Goal: Navigation & Orientation: Go to known website

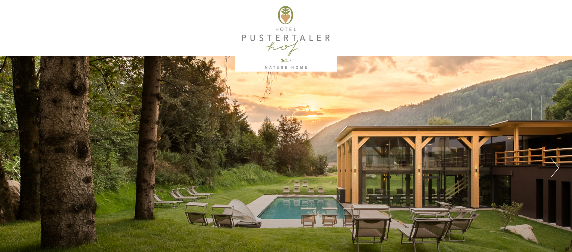
click at [557, 168] on button "Next" at bounding box center [555, 167] width 8 height 19
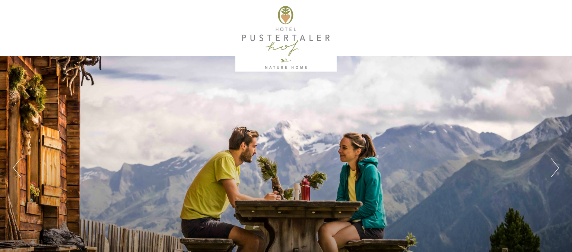
scroll to position [39, 0]
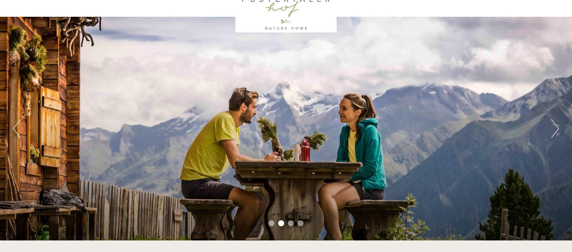
click at [554, 132] on button "Next" at bounding box center [555, 128] width 8 height 19
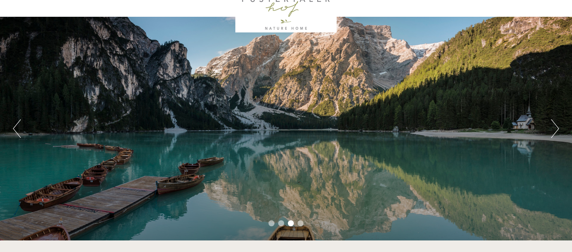
click at [554, 132] on button "Next" at bounding box center [555, 128] width 8 height 19
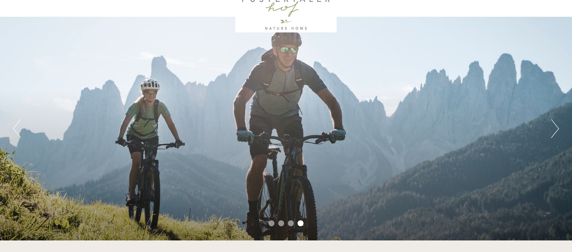
click at [554, 132] on button "Next" at bounding box center [555, 128] width 8 height 19
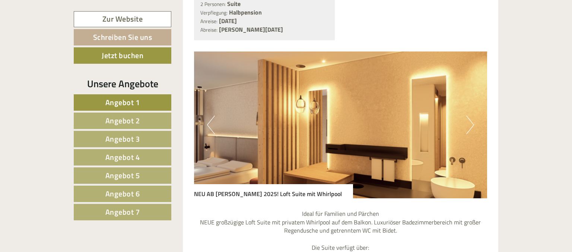
scroll to position [708, 0]
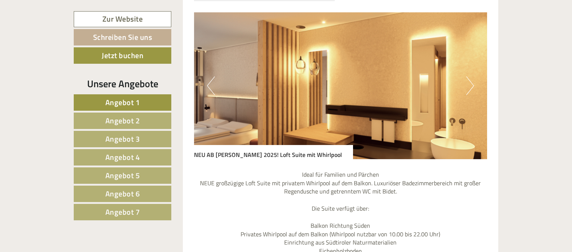
click at [474, 76] on button "Next" at bounding box center [470, 85] width 8 height 19
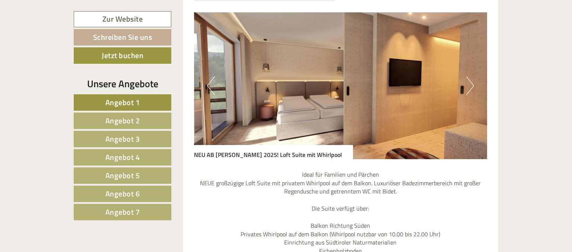
click at [474, 76] on button "Next" at bounding box center [470, 85] width 8 height 19
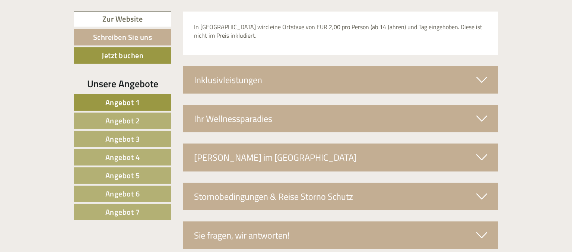
scroll to position [2590, 0]
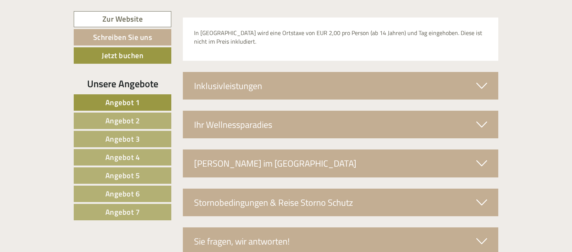
click at [245, 111] on div "Ihr Wellnessparadies" at bounding box center [341, 125] width 316 height 28
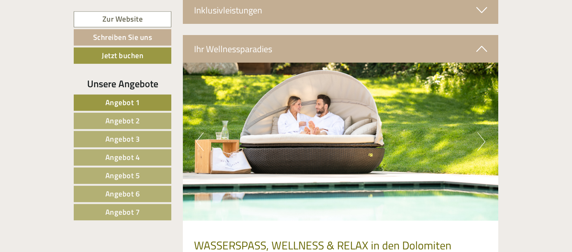
scroll to position [2669, 0]
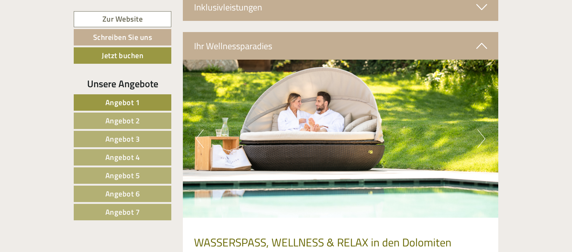
click at [481, 129] on button "Next" at bounding box center [481, 138] width 8 height 19
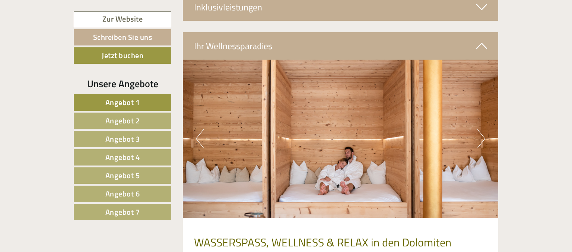
click at [481, 129] on button "Next" at bounding box center [481, 138] width 8 height 19
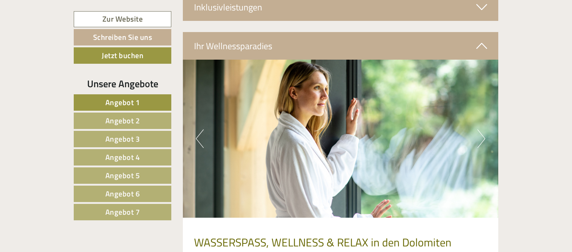
click at [481, 129] on button "Next" at bounding box center [481, 138] width 8 height 19
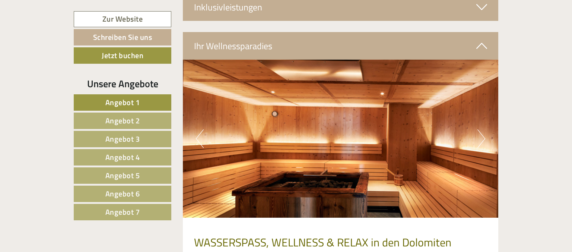
click at [481, 129] on button "Next" at bounding box center [481, 138] width 8 height 19
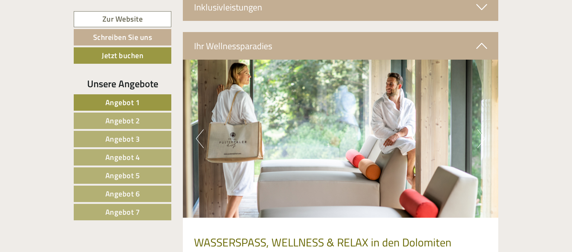
click at [481, 129] on button "Next" at bounding box center [481, 138] width 8 height 19
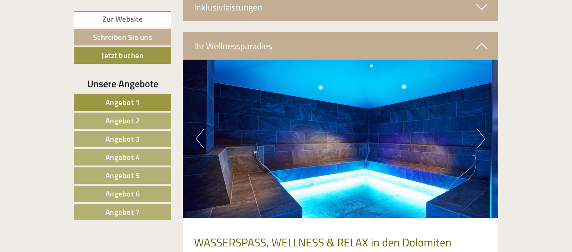
click at [481, 129] on button "Next" at bounding box center [481, 138] width 8 height 19
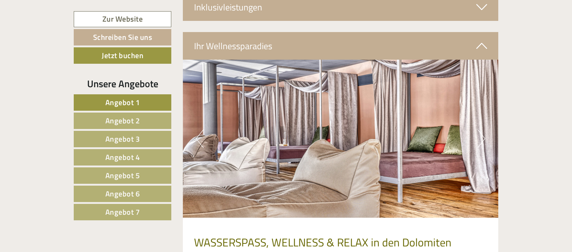
click at [481, 129] on button "Next" at bounding box center [481, 138] width 8 height 19
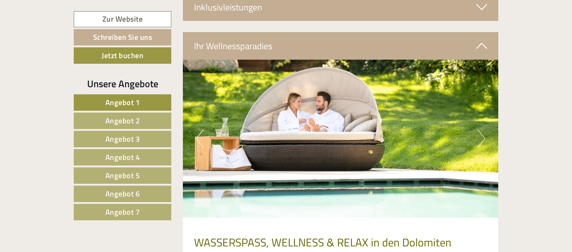
click at [481, 129] on button "Next" at bounding box center [481, 138] width 8 height 19
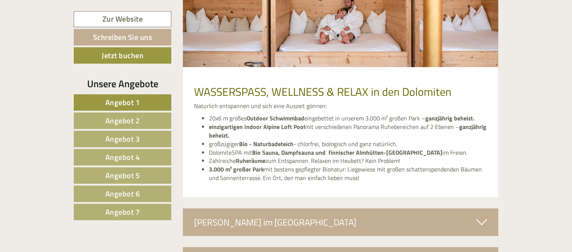
scroll to position [2905, 0]
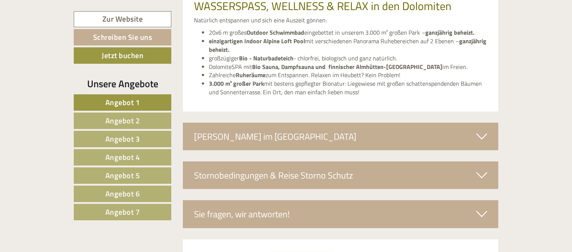
click at [381, 123] on div "[PERSON_NAME] im [GEOGRAPHIC_DATA]" at bounding box center [341, 137] width 316 height 28
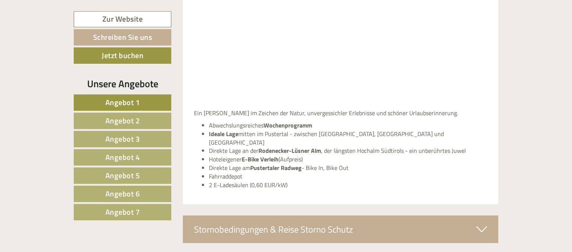
scroll to position [3180, 0]
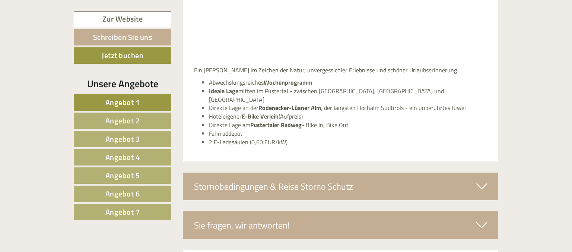
click at [334, 172] on div "Stornobedingungen & Reise Storno Schutz" at bounding box center [341, 186] width 316 height 28
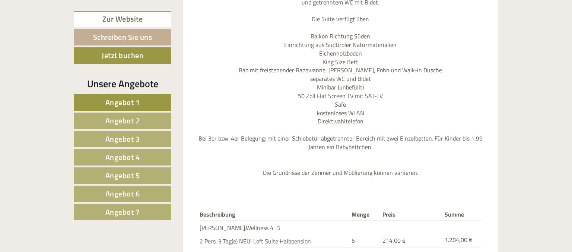
scroll to position [2152, 0]
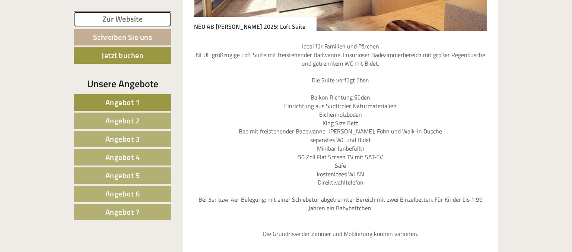
click at [124, 14] on link "Zur Website" at bounding box center [123, 19] width 98 height 16
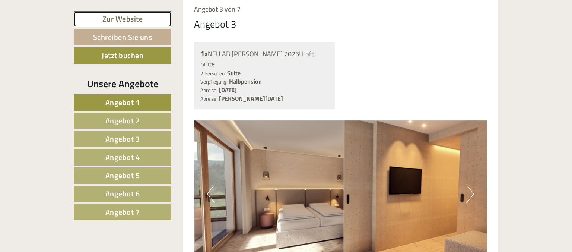
scroll to position [1956, 0]
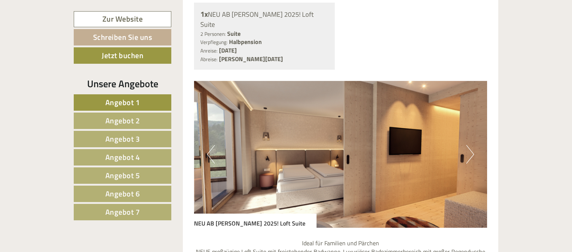
click at [467, 145] on button "Next" at bounding box center [470, 154] width 8 height 19
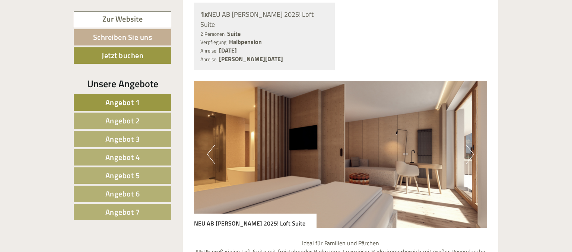
click at [467, 145] on button "Next" at bounding box center [470, 154] width 8 height 19
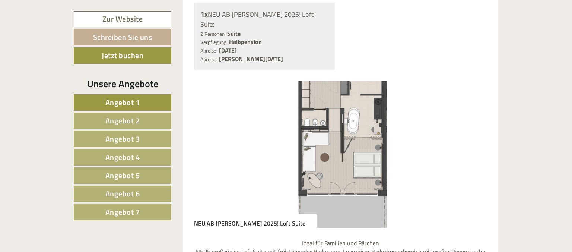
click at [467, 145] on button "Next" at bounding box center [470, 154] width 8 height 19
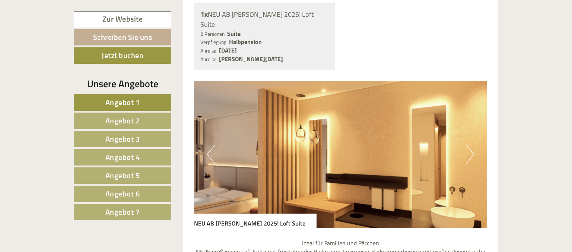
click at [467, 145] on button "Next" at bounding box center [470, 154] width 8 height 19
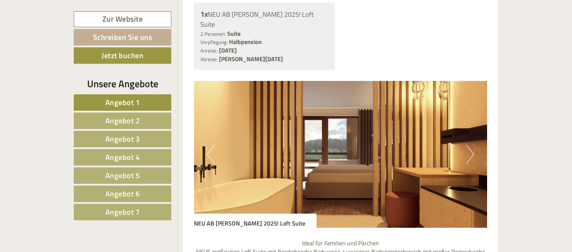
click at [467, 145] on button "Next" at bounding box center [470, 154] width 8 height 19
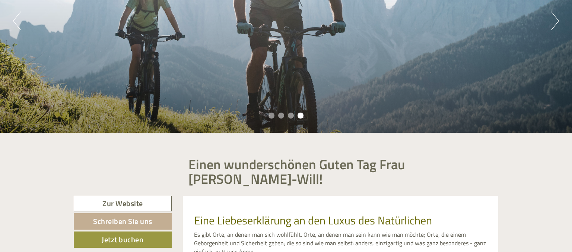
scroll to position [0, 0]
